Goal: Information Seeking & Learning: Learn about a topic

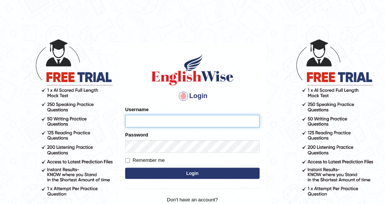
type input "DishaEw"
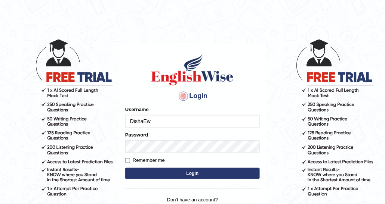
click at [196, 173] on button "Login" at bounding box center [192, 173] width 134 height 11
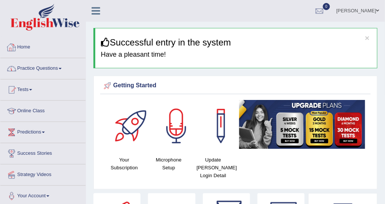
click at [38, 66] on link "Practice Questions" at bounding box center [42, 67] width 85 height 19
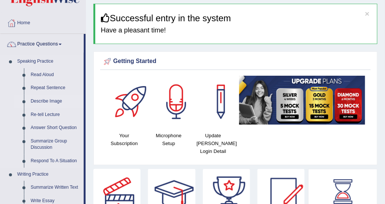
scroll to position [37, 0]
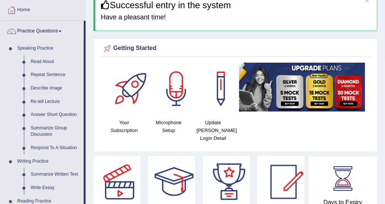
click at [367, 45] on div "Getting Started" at bounding box center [235, 48] width 267 height 11
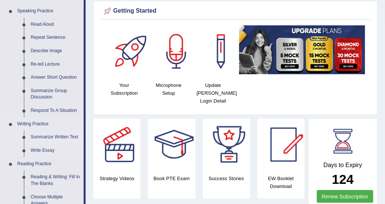
scroll to position [112, 0]
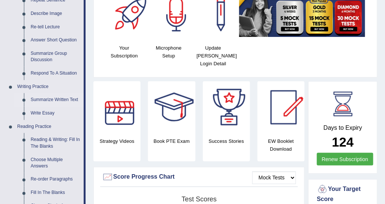
click at [48, 94] on link "Summarize Written Text" at bounding box center [55, 99] width 56 height 13
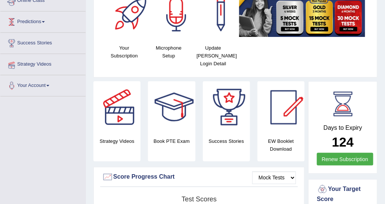
scroll to position [159, 0]
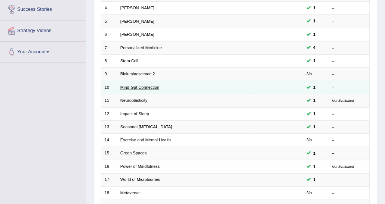
scroll to position [149, 0]
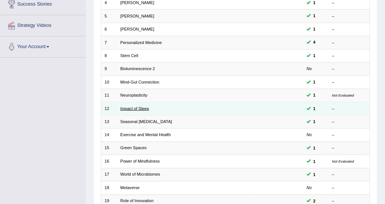
click at [139, 108] on link "Impact of Sleep" at bounding box center [134, 108] width 29 height 4
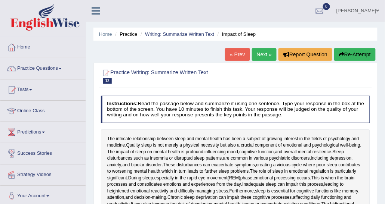
click at [256, 54] on link "Next »" at bounding box center [264, 54] width 25 height 13
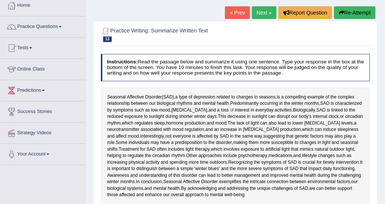
scroll to position [37, 0]
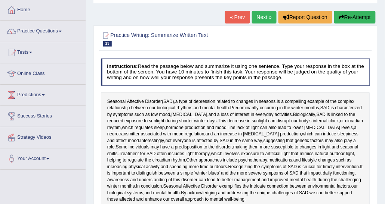
click at [259, 19] on link "Next »" at bounding box center [264, 17] width 25 height 13
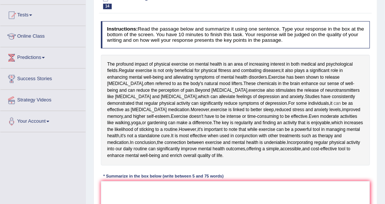
scroll to position [37, 0]
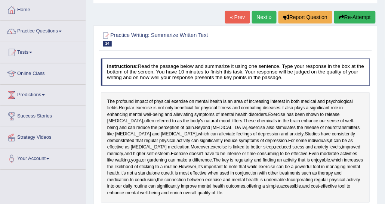
click at [260, 21] on link "Next »" at bounding box center [264, 17] width 25 height 13
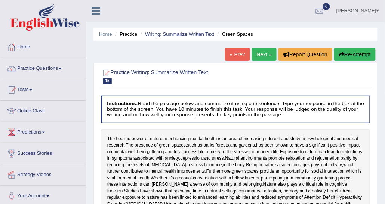
click at [168, 40] on ul "Home Practice Writing: Summarize Written Text Green Spaces" at bounding box center [235, 34] width 284 height 13
click at [168, 38] on ul "Home Practice Writing: Summarize Written Text Green Spaces" at bounding box center [235, 34] width 284 height 13
click at [170, 36] on link "Writing: Summarize Written Text" at bounding box center [179, 34] width 69 height 6
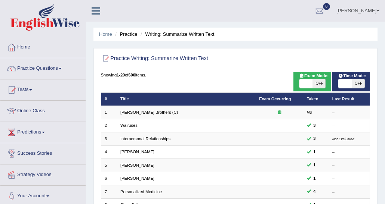
scroll to position [37, 0]
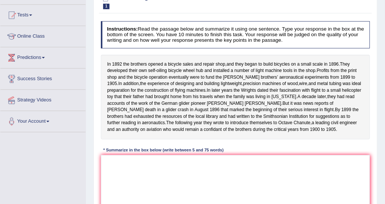
scroll to position [37, 0]
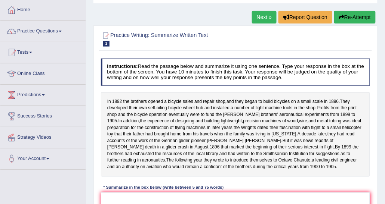
click at [270, 20] on link "Next »" at bounding box center [264, 17] width 25 height 13
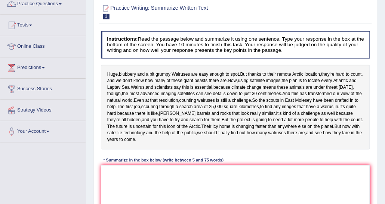
scroll to position [75, 0]
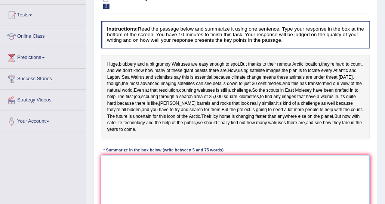
click at [149, 191] on textarea at bounding box center [235, 186] width 269 height 62
type textarea "t"
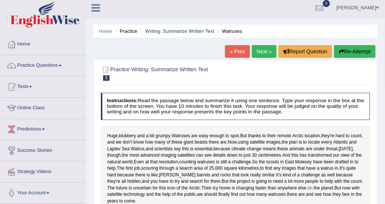
scroll to position [0, 0]
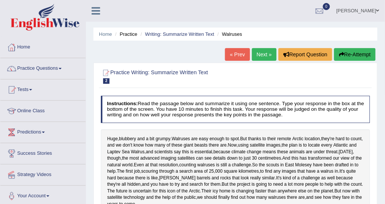
click at [267, 54] on link "Next »" at bounding box center [264, 54] width 25 height 13
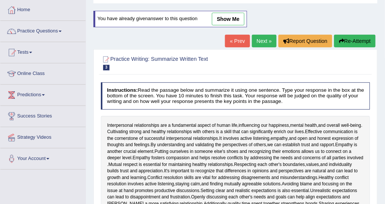
scroll to position [37, 0]
click at [262, 41] on link "Next »" at bounding box center [264, 41] width 25 height 13
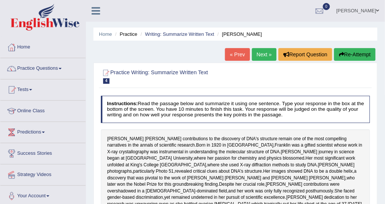
click at [262, 57] on link "Next »" at bounding box center [264, 54] width 25 height 13
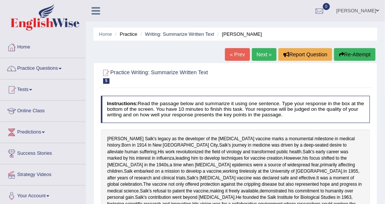
click at [256, 52] on link "Next »" at bounding box center [264, 54] width 25 height 13
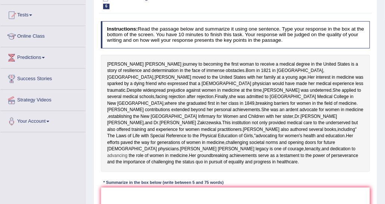
scroll to position [37, 0]
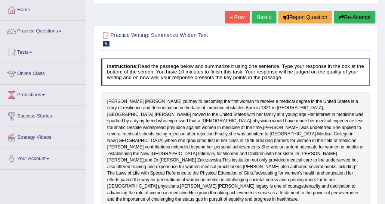
click at [256, 20] on link "Next »" at bounding box center [264, 17] width 25 height 13
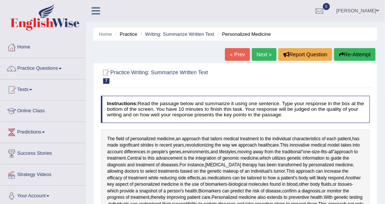
click at [257, 55] on link "Next »" at bounding box center [264, 54] width 25 height 13
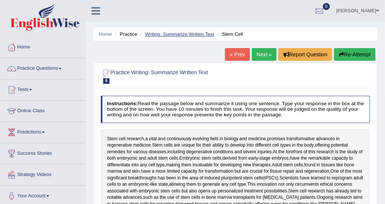
click at [183, 31] on link "Writing: Summarize Written Text" at bounding box center [179, 34] width 69 height 6
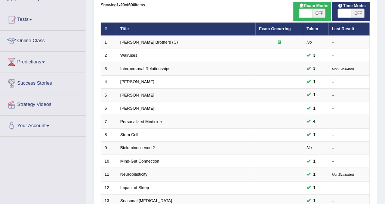
scroll to position [37, 0]
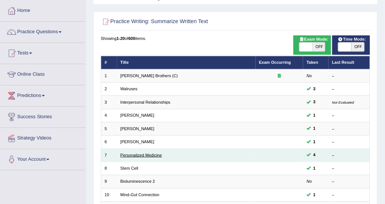
click at [134, 155] on link "Personalized Medicine" at bounding box center [140, 155] width 41 height 4
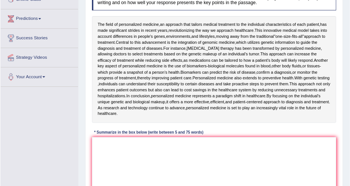
scroll to position [112, 0]
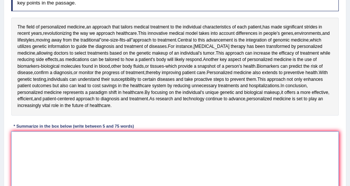
click at [179, 139] on textarea at bounding box center [175, 162] width 328 height 62
click at [171, 142] on textarea at bounding box center [175, 162] width 328 height 62
click at [56, 140] on textarea at bounding box center [175, 162] width 328 height 62
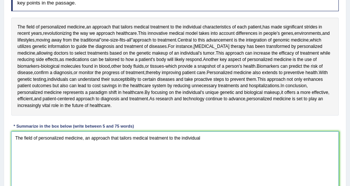
click at [216, 141] on textarea "The field of personalized medicine, an approach that tailors medical treatment …" at bounding box center [175, 162] width 328 height 62
click at [219, 136] on textarea "The field of personalized medicine, an approach that tailors medical treatment …" at bounding box center [175, 162] width 328 height 62
click at [325, 142] on textarea "The field of personalized medicine, an approach that tailors medical treatment …" at bounding box center [175, 162] width 328 height 62
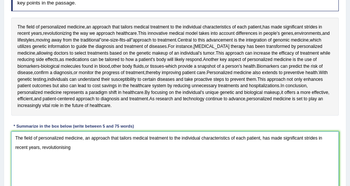
click at [62, 147] on textarea "The field of personalized medicine, an approach that tailors medical treatment …" at bounding box center [175, 162] width 328 height 62
click at [79, 148] on textarea "The field of personalized medicine, an approach that tailors medical treatment …" at bounding box center [175, 162] width 328 height 62
click at [138, 146] on textarea "The field of personalized medicine, an approach that tailors medical treatment …" at bounding box center [175, 162] width 328 height 62
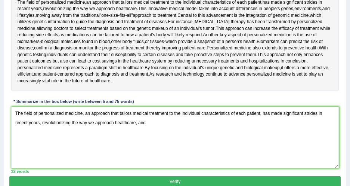
scroll to position [146, 0]
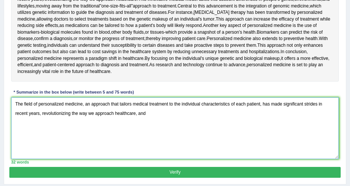
click at [148, 115] on textarea "The field of personalized medicine, an approach that tailors medical treatment …" at bounding box center [175, 128] width 328 height 62
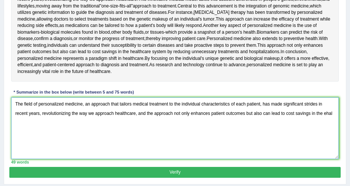
drag, startPoint x: 323, startPoint y: 113, endPoint x: 349, endPoint y: 108, distance: 26.2
click at [349, 108] on div "Home Practice Writing: Summarize Written Text Personalized Medicine « Prev Next…" at bounding box center [175, 41] width 350 height 374
click at [332, 113] on textarea "The field of personalized medicine, an approach that tailors medical treatment …" at bounding box center [175, 128] width 328 height 62
drag, startPoint x: 332, startPoint y: 113, endPoint x: 325, endPoint y: 114, distance: 6.8
click at [325, 114] on textarea "The field of personalized medicine, an approach that tailors medical treatment …" at bounding box center [175, 128] width 328 height 62
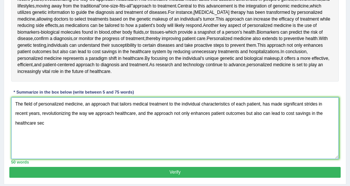
drag, startPoint x: 39, startPoint y: 123, endPoint x: 44, endPoint y: 123, distance: 5.2
click at [44, 123] on textarea "The field of personalized medicine, an approach that tailors medical treatment …" at bounding box center [175, 128] width 328 height 62
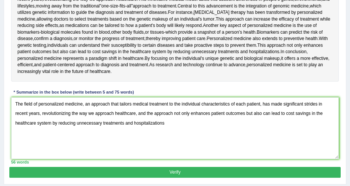
scroll to position [180, 0]
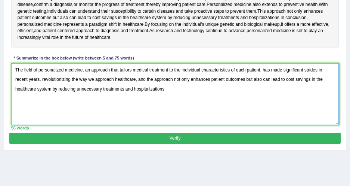
click at [170, 88] on textarea "The field of personalized medicine, an approach that tailors medical treatment …" at bounding box center [175, 94] width 328 height 62
click at [187, 100] on textarea "The field of personalized medicine, an approach that tailors medical treatment …" at bounding box center [175, 94] width 328 height 62
click at [314, 90] on textarea "The field of personalized medicine, an approach that tailors medical treatment …" at bounding box center [175, 94] width 328 height 62
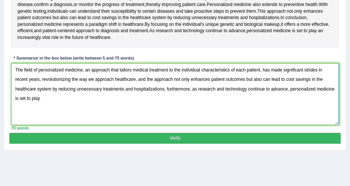
click at [84, 103] on textarea "The field of personalized medicine, an approach that tailors medical treatment …" at bounding box center [175, 94] width 328 height 62
click at [74, 108] on textarea "The field of personalized medicine, an approach that tailors medical treatment …" at bounding box center [175, 94] width 328 height 62
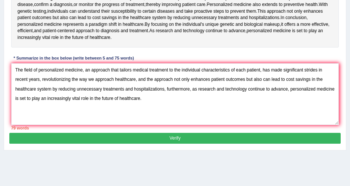
scroll to position [206, 0]
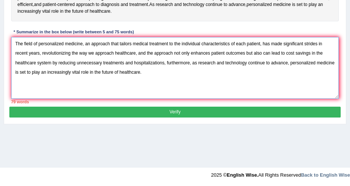
drag, startPoint x: 84, startPoint y: 43, endPoint x: 263, endPoint y: 43, distance: 179.7
click at [263, 43] on textarea "The field of personalized medicine, an approach that tailors medical treatment …" at bounding box center [175, 68] width 328 height 62
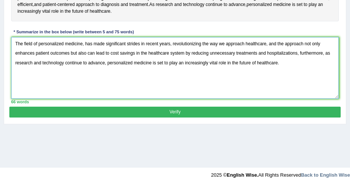
click at [85, 44] on textarea "The field of personalized medicine, has made significant strides in recent year…" at bounding box center [175, 68] width 328 height 62
click at [274, 61] on textarea "The field of personalized medicine has made significant strides in recent years…" at bounding box center [175, 68] width 328 height 62
click at [278, 61] on textarea "The field of personalized medicine has made significant strides in recent years…" at bounding box center [175, 68] width 328 height 62
drag, startPoint x: 106, startPoint y: 62, endPoint x: 15, endPoint y: 62, distance: 91.2
click at [15, 62] on textarea "The field of personalized medicine has made significant strides in recent years…" at bounding box center [175, 68] width 328 height 62
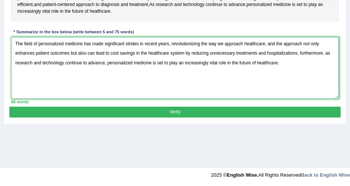
click at [118, 72] on textarea "The field of personalized medicine has made significant strides in recent years…" at bounding box center [175, 68] width 328 height 62
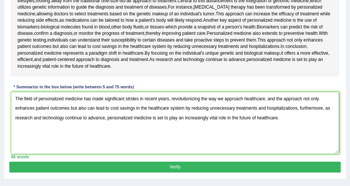
scroll to position [138, 0]
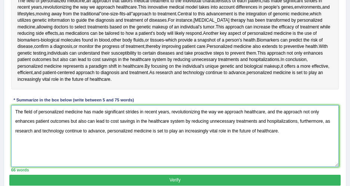
click at [83, 110] on textarea "The field of personalized medicine has made significant strides in recent years…" at bounding box center [175, 136] width 328 height 62
click at [104, 112] on textarea "The field of personalized medicine has made significant strides in recent years…" at bounding box center [175, 136] width 328 height 62
click at [102, 112] on textarea "The field of personalized medicine has made significant strides in recent years…" at bounding box center [175, 136] width 328 height 62
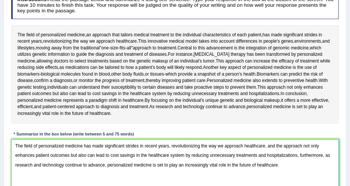
click at [83, 145] on textarea "The field of personalized medicine has made significant strides in recent years…" at bounding box center [175, 170] width 328 height 62
click at [82, 146] on textarea "The field of personalized medicine has made significant strides in recent years…" at bounding box center [175, 170] width 328 height 62
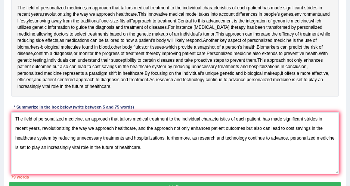
scroll to position [138, 0]
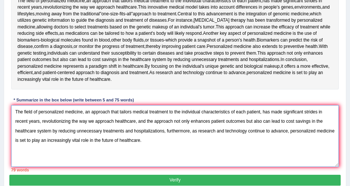
drag, startPoint x: 193, startPoint y: 130, endPoint x: 287, endPoint y: 131, distance: 93.8
click at [287, 131] on textarea "The field of personalized medicine, an approach that tailors medical treatment …" at bounding box center [175, 136] width 328 height 62
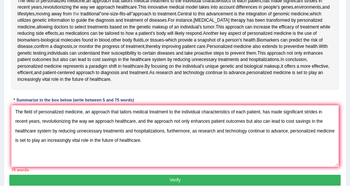
drag, startPoint x: 294, startPoint y: 5, endPoint x: 76, endPoint y: 10, distance: 217.9
click at [76, 10] on div "The field of personalized medicine , an approach that tailors medical treatment…" at bounding box center [175, 40] width 328 height 98
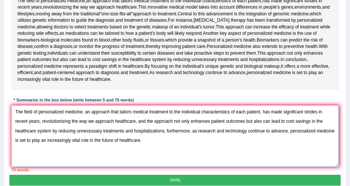
drag, startPoint x: 191, startPoint y: 130, endPoint x: 288, endPoint y: 132, distance: 97.1
click at [288, 132] on textarea "The field of personalized medicine, an approach that tailors medical treatment …" at bounding box center [175, 136] width 328 height 62
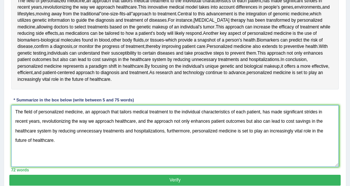
click at [231, 142] on textarea "The field of personalized medicine, an approach that tailors medical treatment …" at bounding box center [175, 136] width 328 height 62
click at [330, 130] on textarea "The field of personalized medicine, an approach that tailors medical treatment …" at bounding box center [175, 136] width 328 height 62
type textarea "The field of personalized medicine, an approach that tailors medical treatment …"
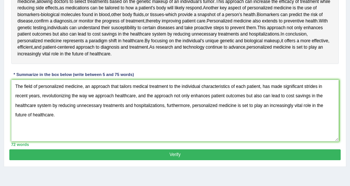
scroll to position [172, 0]
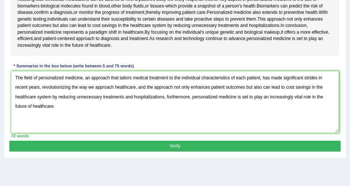
click at [160, 143] on button "Verify" at bounding box center [174, 145] width 331 height 11
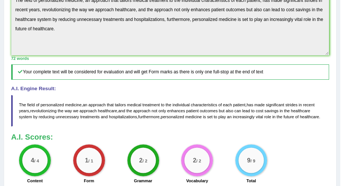
scroll to position [274, 0]
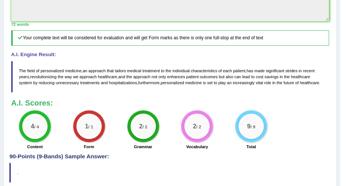
click at [105, 99] on h3 "A.I. Scores:" at bounding box center [170, 103] width 318 height 8
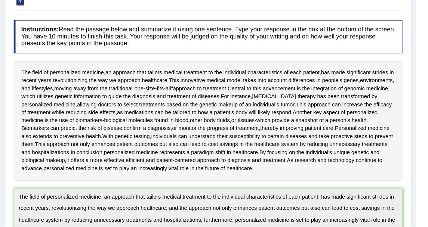
scroll to position [0, 0]
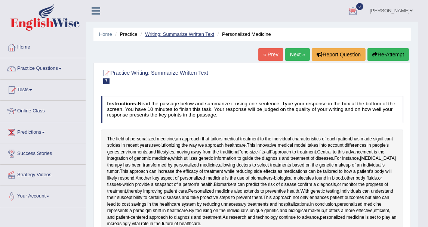
drag, startPoint x: 297, startPoint y: 0, endPoint x: 188, endPoint y: 37, distance: 115.7
click at [191, 39] on ul "Home Practice Writing: Summarize Written Text Personalized Medicine" at bounding box center [251, 34] width 317 height 13
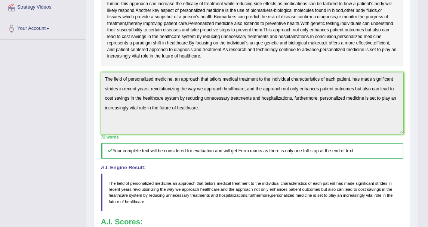
scroll to position [124, 0]
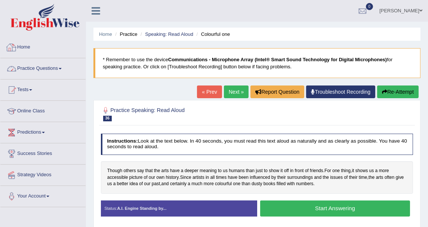
drag, startPoint x: 54, startPoint y: 75, endPoint x: 57, endPoint y: 81, distance: 6.7
click at [54, 75] on link "Practice Questions" at bounding box center [42, 67] width 85 height 19
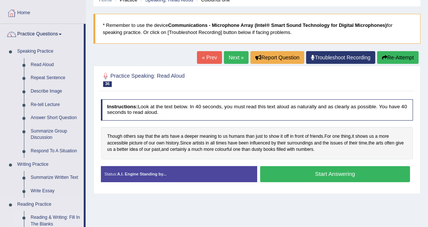
scroll to position [83, 0]
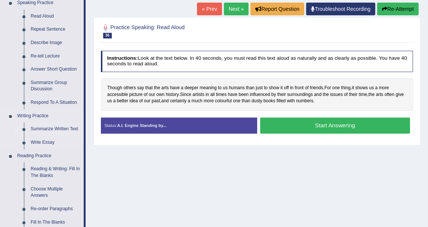
click at [49, 130] on link "Summarize Written Text" at bounding box center [55, 129] width 56 height 13
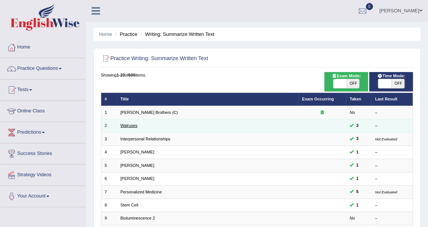
click at [132, 125] on link "Walruses" at bounding box center [128, 125] width 17 height 4
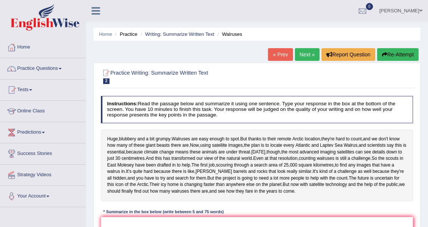
click at [307, 57] on link "Next »" at bounding box center [307, 54] width 25 height 13
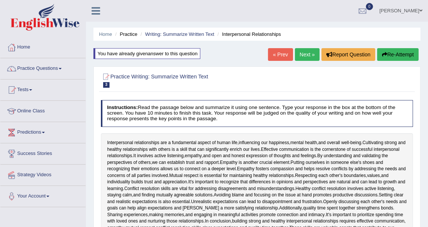
click at [302, 54] on link "Next »" at bounding box center [307, 54] width 25 height 13
